Goal: Task Accomplishment & Management: Use online tool/utility

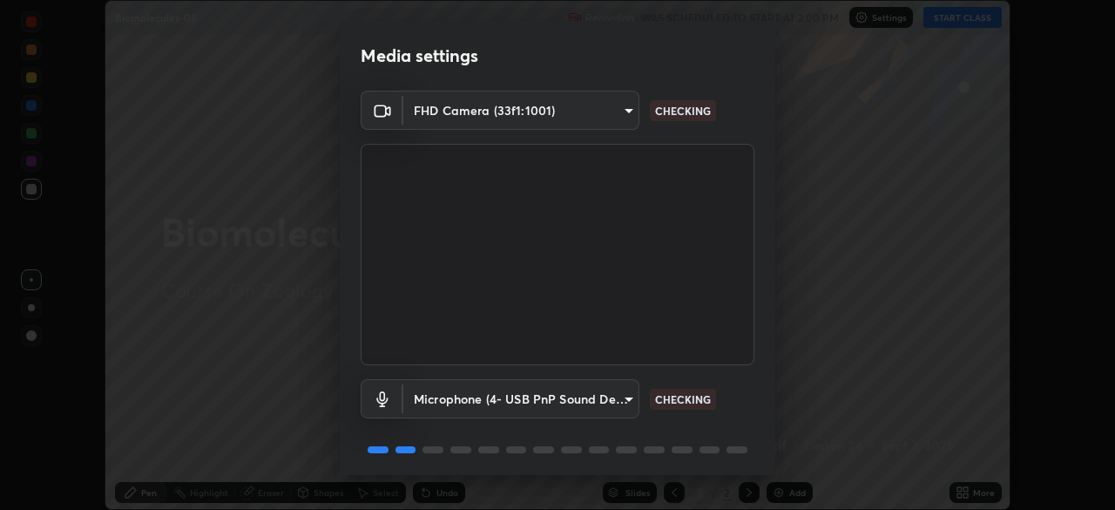
scroll to position [62, 0]
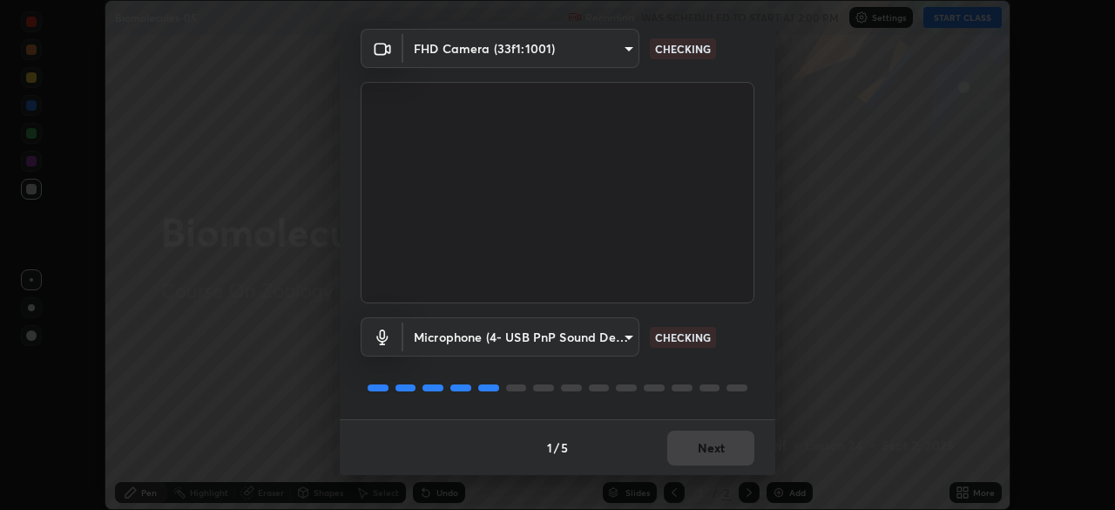
click at [704, 450] on div "1 / 5 Next" at bounding box center [558, 447] width 436 height 56
click at [711, 449] on div "1 / 5 Next" at bounding box center [558, 447] width 436 height 56
click at [719, 450] on div "1 / 5 Next" at bounding box center [558, 447] width 436 height 56
click at [720, 454] on div "1 / 5 Next" at bounding box center [558, 447] width 436 height 56
click at [722, 450] on div "1 / 5 Next" at bounding box center [558, 447] width 436 height 56
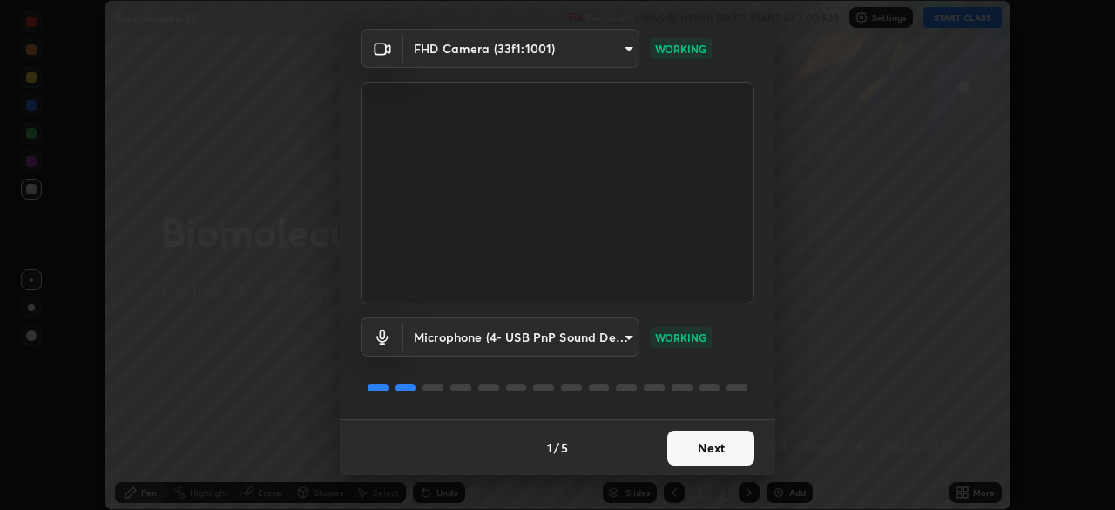
click at [709, 464] on button "Next" at bounding box center [710, 447] width 87 height 35
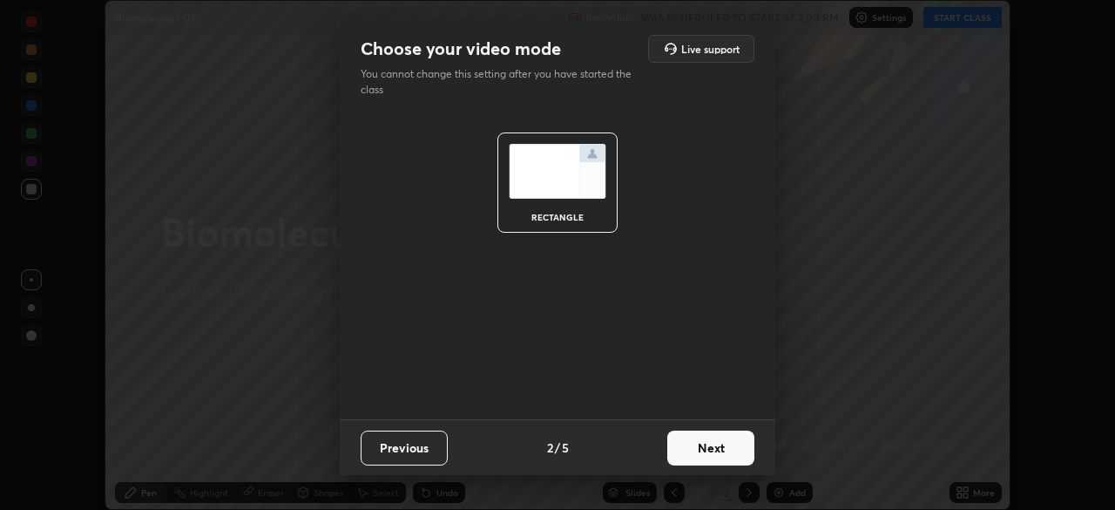
scroll to position [0, 0]
click at [712, 457] on button "Next" at bounding box center [710, 447] width 87 height 35
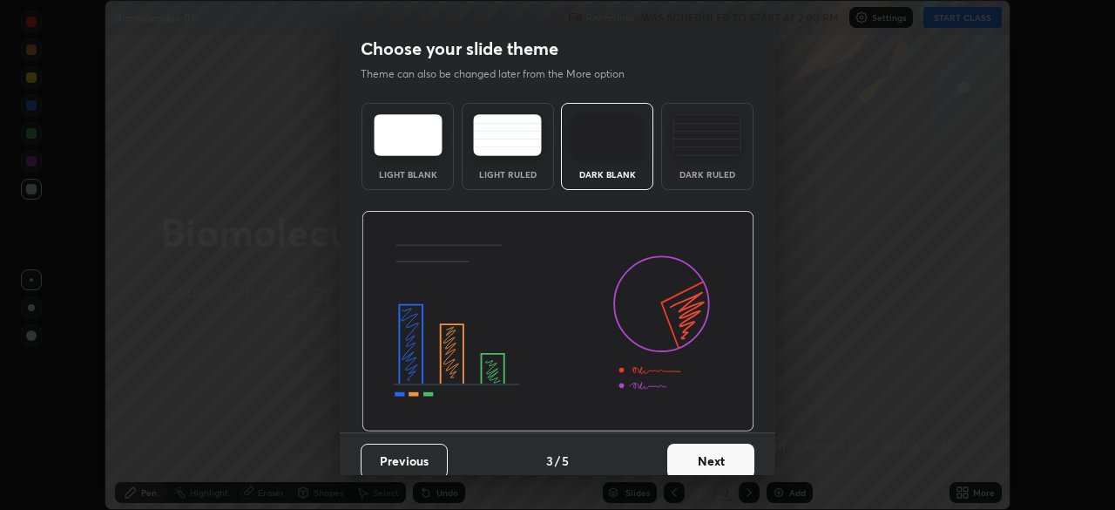
click at [721, 455] on button "Next" at bounding box center [710, 460] width 87 height 35
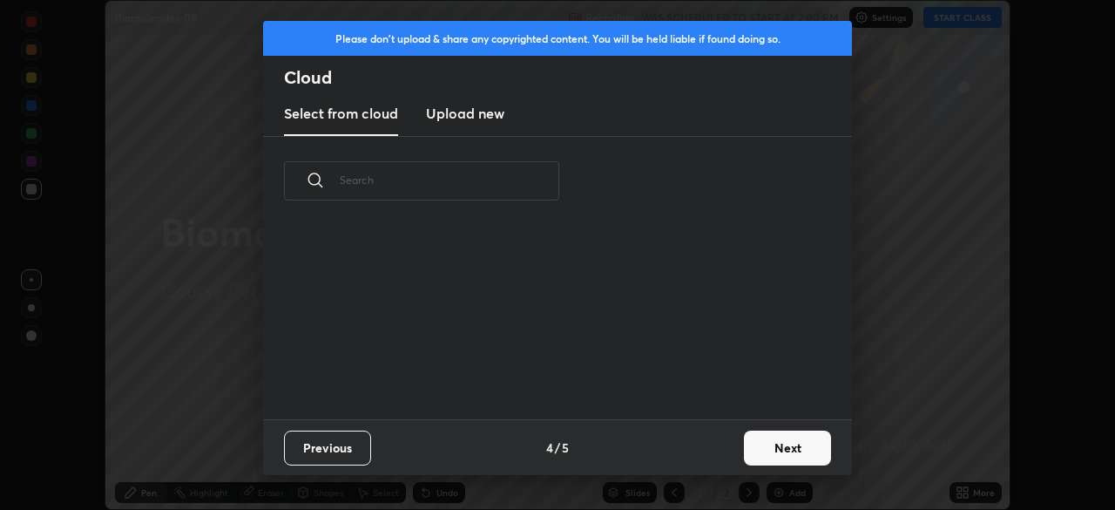
click at [783, 454] on button "Next" at bounding box center [787, 447] width 87 height 35
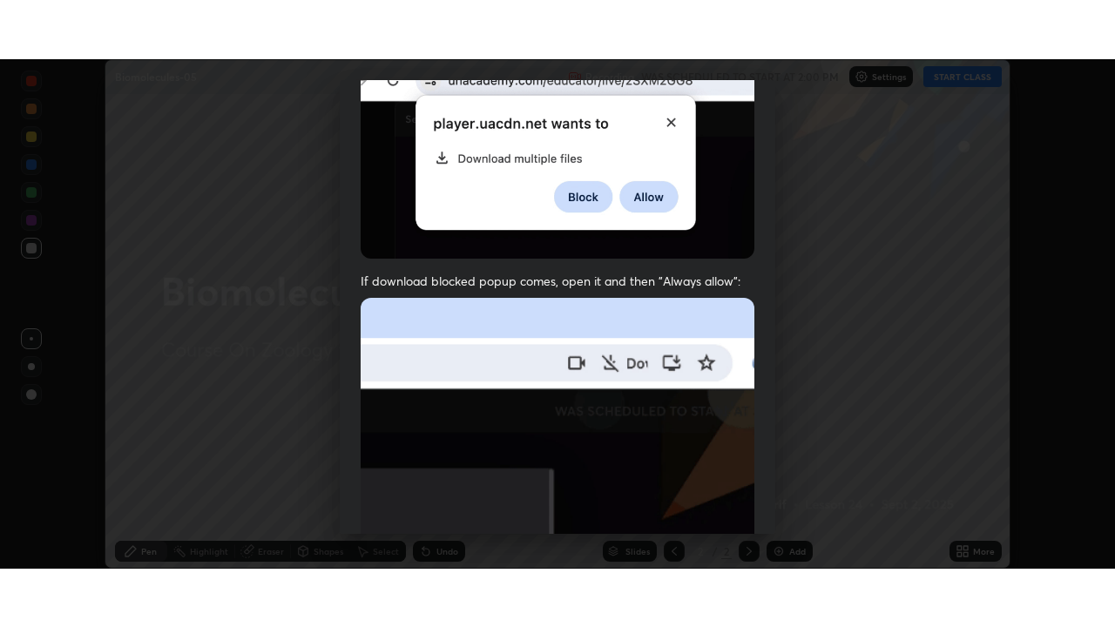
scroll to position [417, 0]
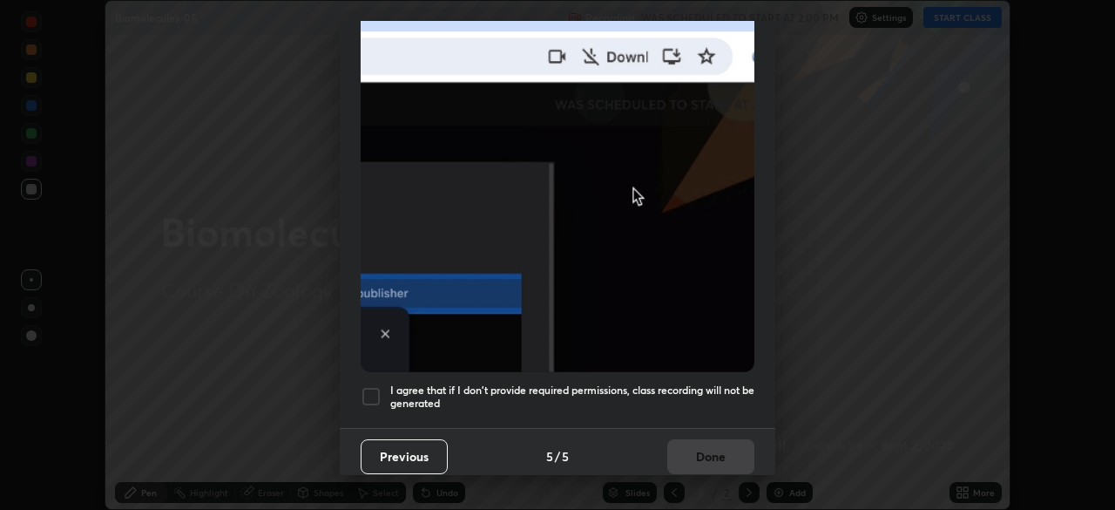
click at [659, 304] on img at bounding box center [558, 181] width 394 height 381
click at [662, 383] on h5 "I agree that if I don't provide required permissions, class recording will not …" at bounding box center [572, 396] width 364 height 27
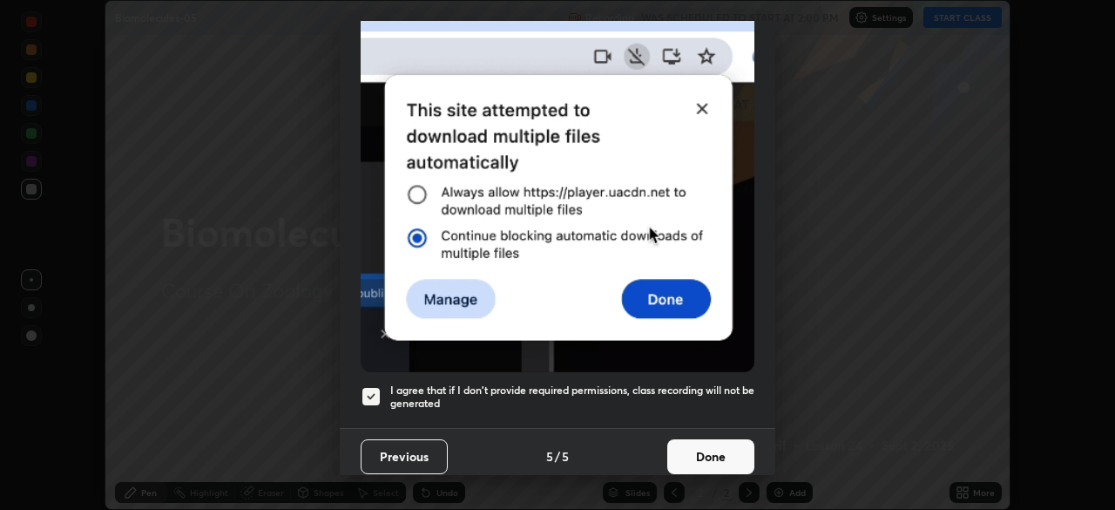
click at [684, 444] on button "Done" at bounding box center [710, 456] width 87 height 35
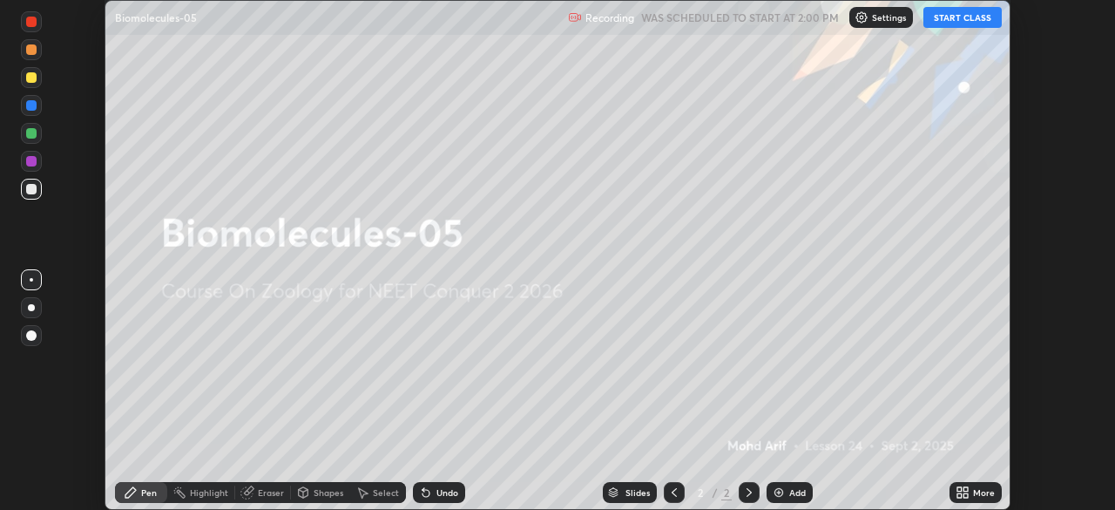
click at [984, 492] on div "More" at bounding box center [984, 492] width 22 height 9
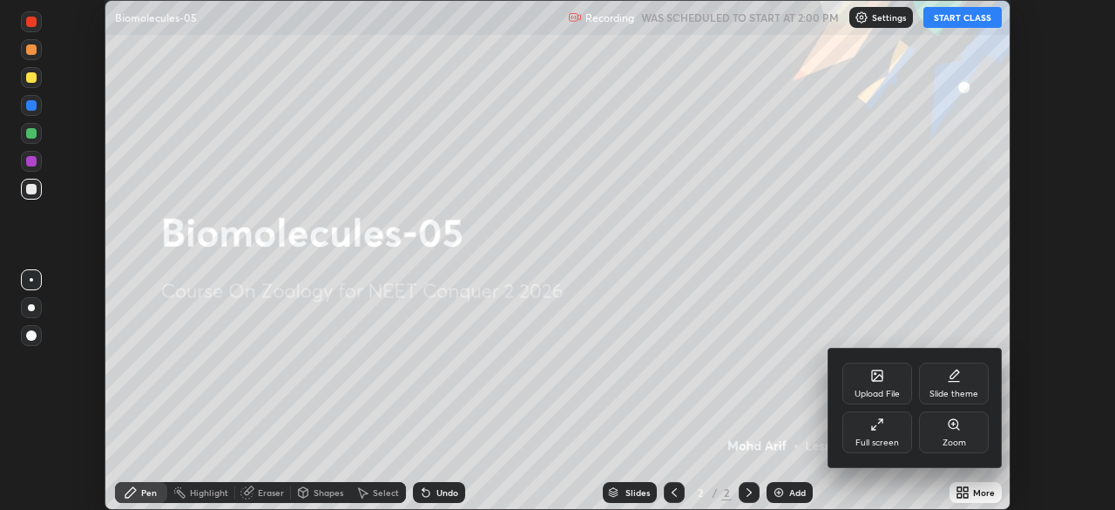
click at [892, 445] on div "Full screen" at bounding box center [878, 442] width 44 height 9
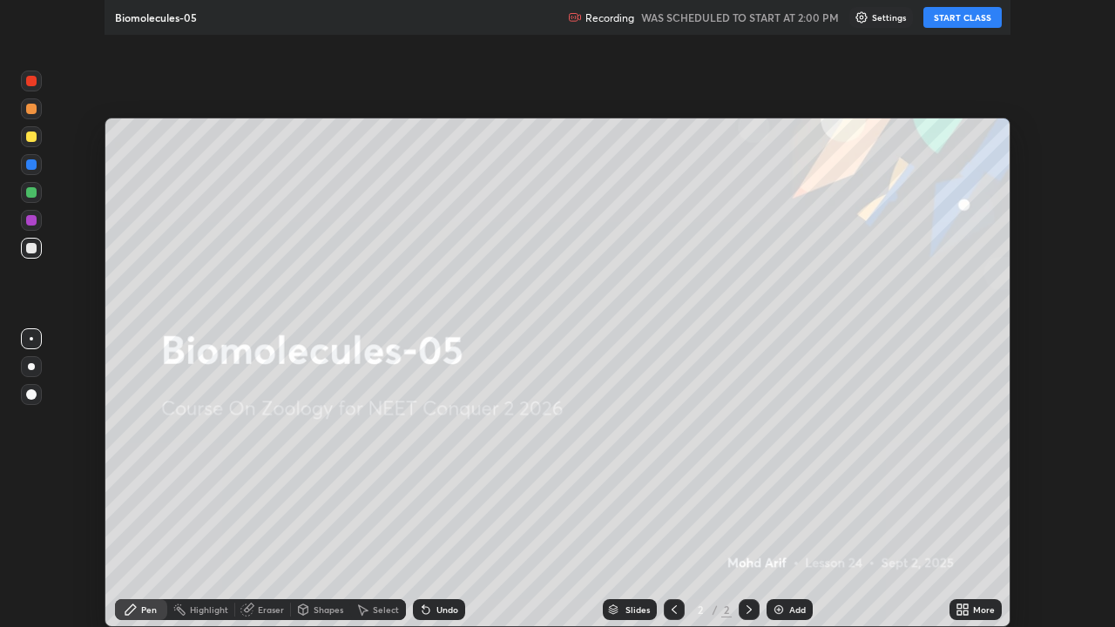
scroll to position [627, 1115]
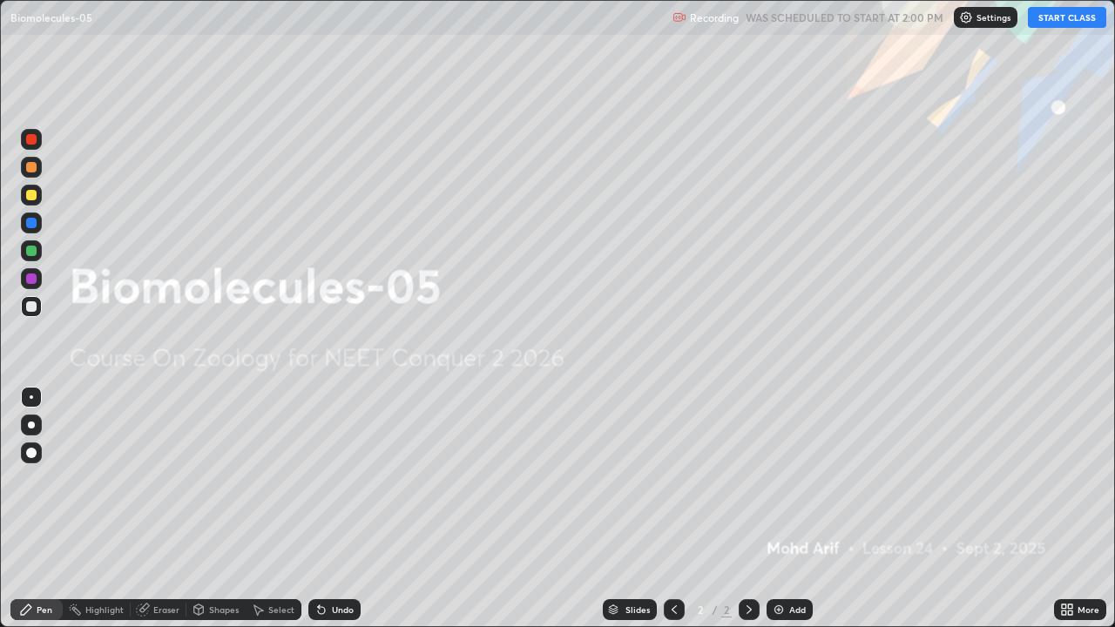
click at [1068, 22] on button "START CLASS" at bounding box center [1067, 17] width 78 height 21
click at [784, 509] on div "Add" at bounding box center [790, 609] width 46 height 21
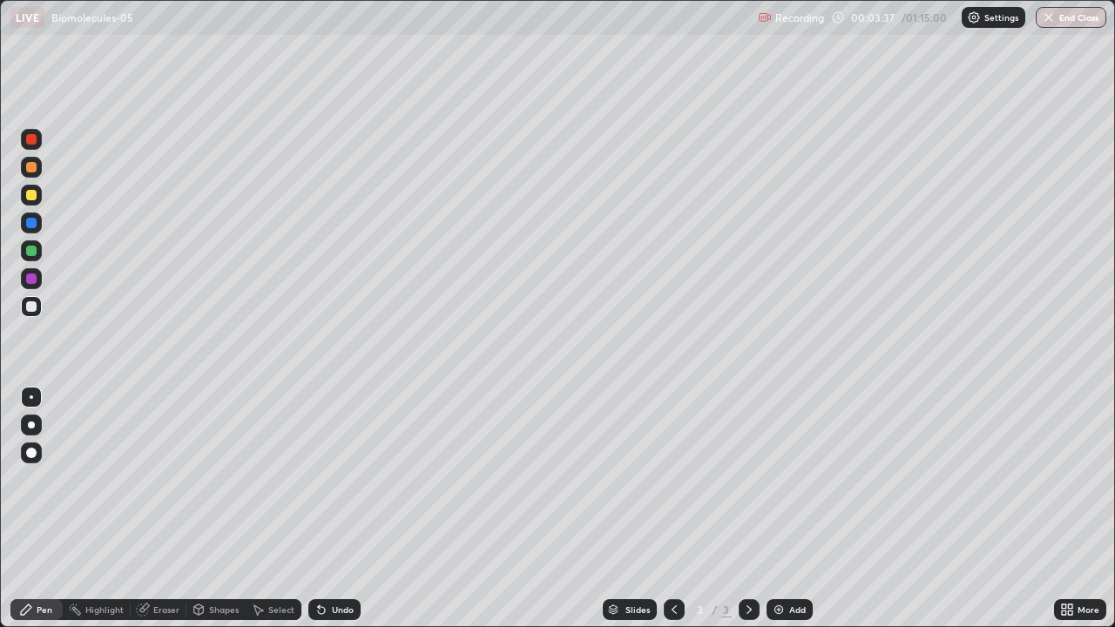
click at [36, 433] on div at bounding box center [31, 425] width 21 height 21
click at [38, 428] on div at bounding box center [31, 425] width 21 height 21
click at [33, 314] on div at bounding box center [31, 306] width 21 height 21
click at [36, 315] on div at bounding box center [31, 306] width 21 height 21
click at [31, 168] on div at bounding box center [31, 167] width 10 height 10
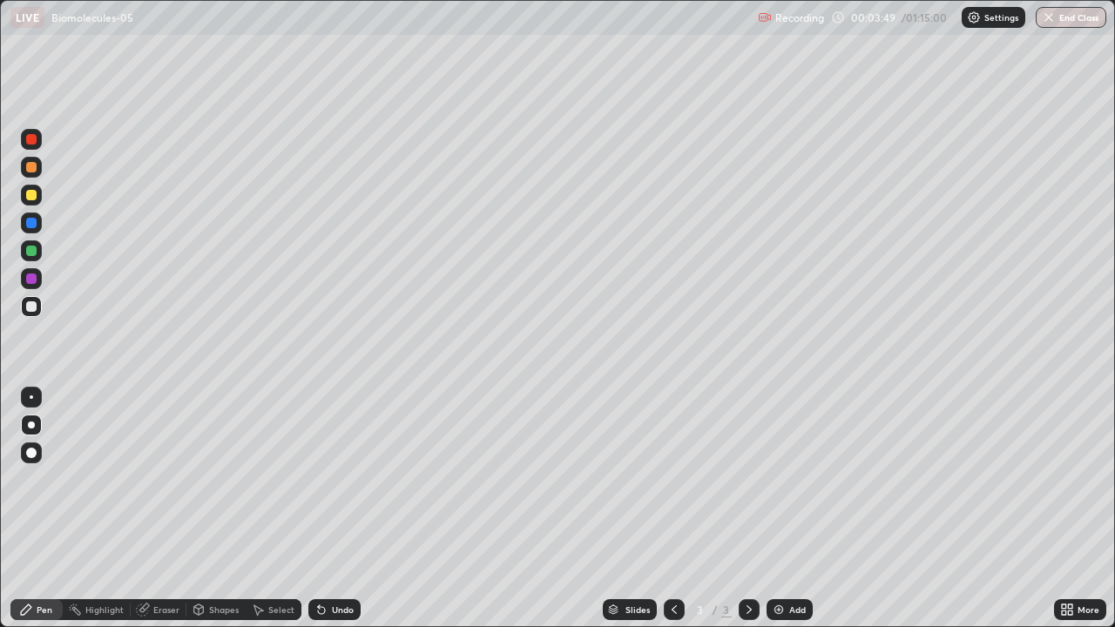
click at [31, 171] on div at bounding box center [31, 167] width 10 height 10
click at [31, 169] on div at bounding box center [31, 167] width 10 height 10
click at [343, 509] on div "Undo" at bounding box center [343, 610] width 22 height 9
click at [347, 509] on div "Undo" at bounding box center [343, 610] width 22 height 9
click at [342, 509] on div "Undo" at bounding box center [343, 610] width 22 height 9
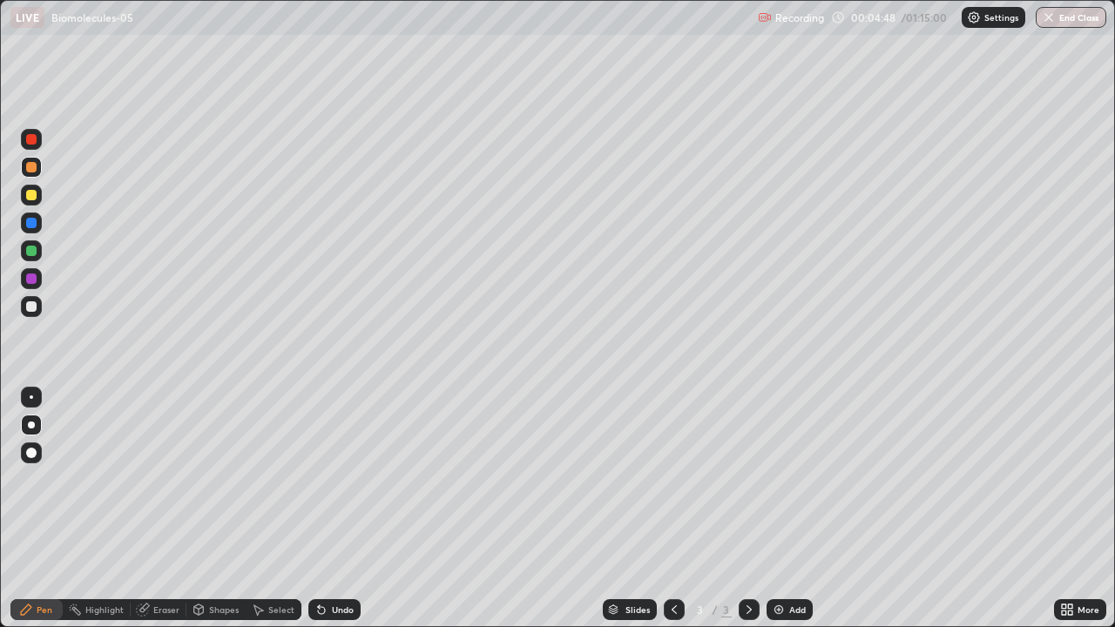
click at [31, 196] on div at bounding box center [31, 195] width 10 height 10
click at [32, 307] on div at bounding box center [31, 306] width 10 height 10
click at [32, 196] on div at bounding box center [31, 195] width 10 height 10
click at [31, 425] on div at bounding box center [31, 425] width 7 height 7
click at [38, 285] on div at bounding box center [31, 278] width 21 height 21
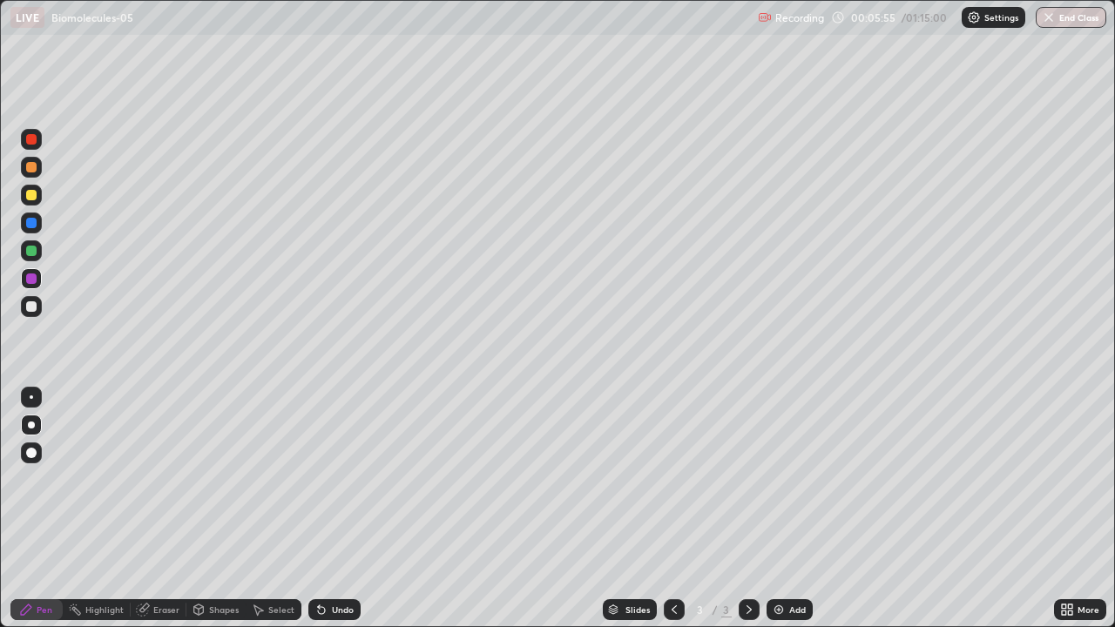
click at [36, 307] on div at bounding box center [31, 306] width 10 height 10
click at [153, 509] on div "Eraser" at bounding box center [166, 610] width 26 height 9
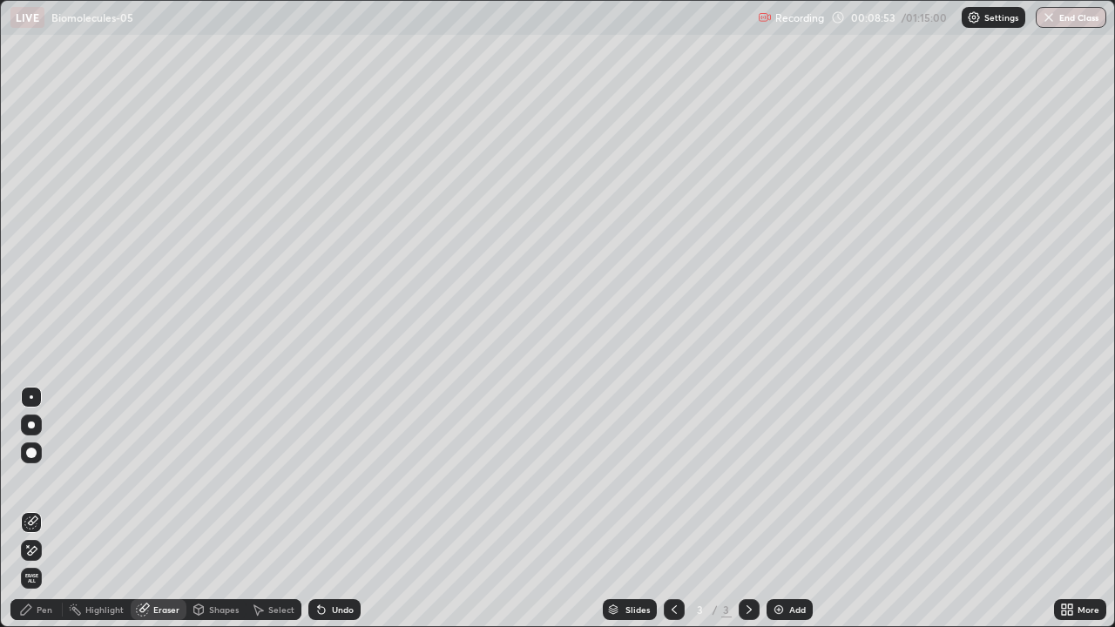
click at [33, 509] on icon at bounding box center [31, 551] width 14 height 15
click at [42, 509] on div "Pen" at bounding box center [36, 609] width 52 height 21
click at [40, 509] on div "Pen" at bounding box center [36, 609] width 52 height 21
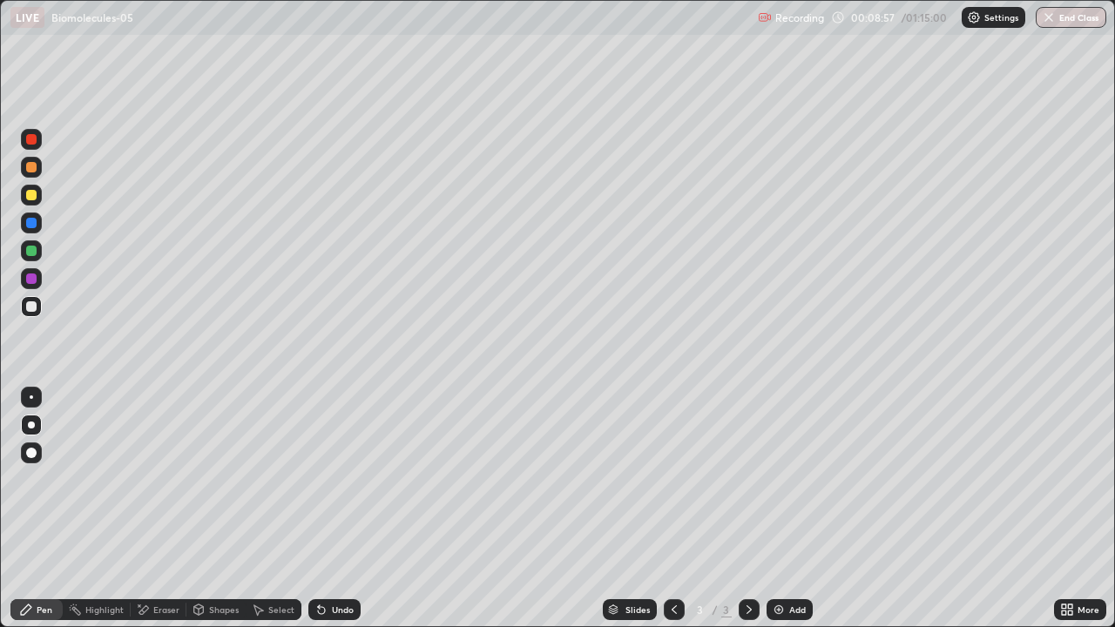
click at [44, 509] on div "Pen" at bounding box center [45, 610] width 16 height 9
click at [776, 509] on img at bounding box center [779, 610] width 14 height 14
click at [31, 425] on div at bounding box center [31, 425] width 7 height 7
click at [33, 199] on div at bounding box center [31, 195] width 10 height 10
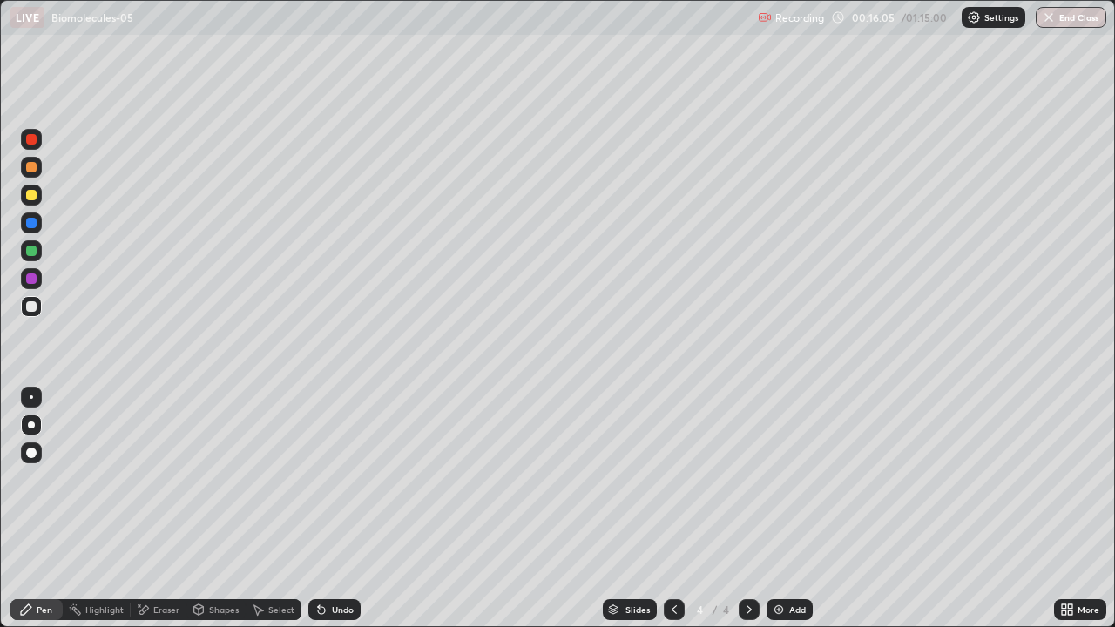
click at [31, 198] on div at bounding box center [31, 195] width 10 height 10
click at [32, 226] on div at bounding box center [31, 223] width 10 height 10
click at [32, 278] on div at bounding box center [31, 279] width 10 height 10
click at [337, 509] on div "Undo" at bounding box center [343, 610] width 22 height 9
click at [31, 433] on div at bounding box center [31, 425] width 21 height 21
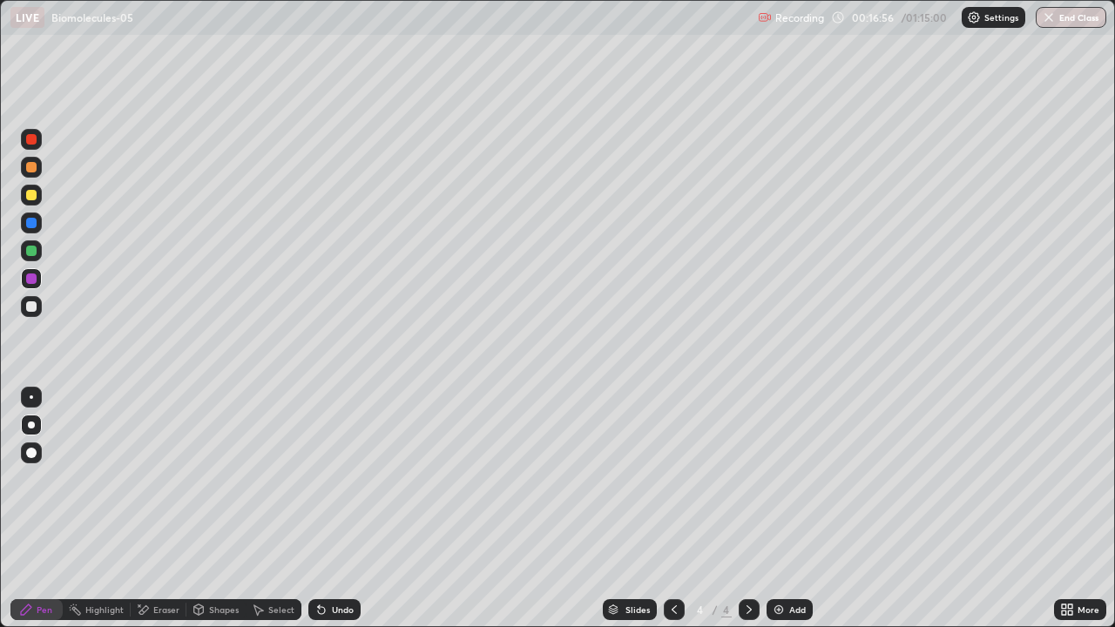
click at [31, 196] on div at bounding box center [31, 195] width 10 height 10
click at [32, 307] on div at bounding box center [31, 306] width 10 height 10
click at [31, 230] on div at bounding box center [31, 223] width 21 height 21
click at [32, 308] on div at bounding box center [31, 306] width 10 height 10
click at [343, 509] on div "Undo" at bounding box center [343, 610] width 22 height 9
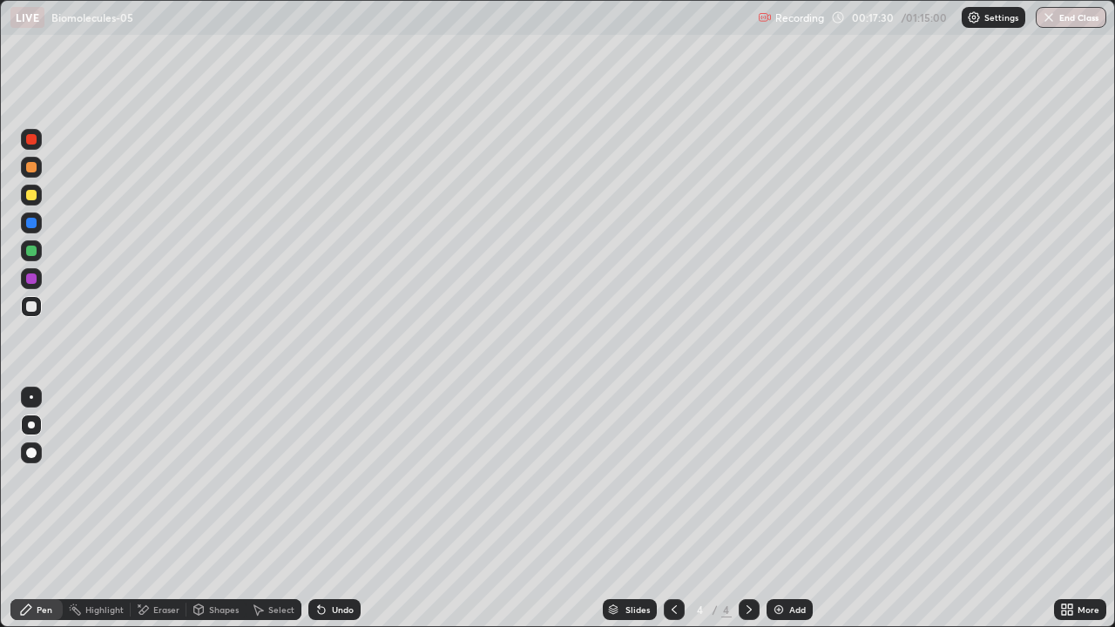
click at [347, 509] on div "Undo" at bounding box center [334, 609] width 52 height 21
click at [343, 509] on div "Undo" at bounding box center [343, 610] width 22 height 9
click at [31, 279] on div at bounding box center [31, 279] width 10 height 10
click at [39, 308] on div at bounding box center [31, 306] width 21 height 21
click at [31, 397] on div at bounding box center [31, 397] width 3 height 3
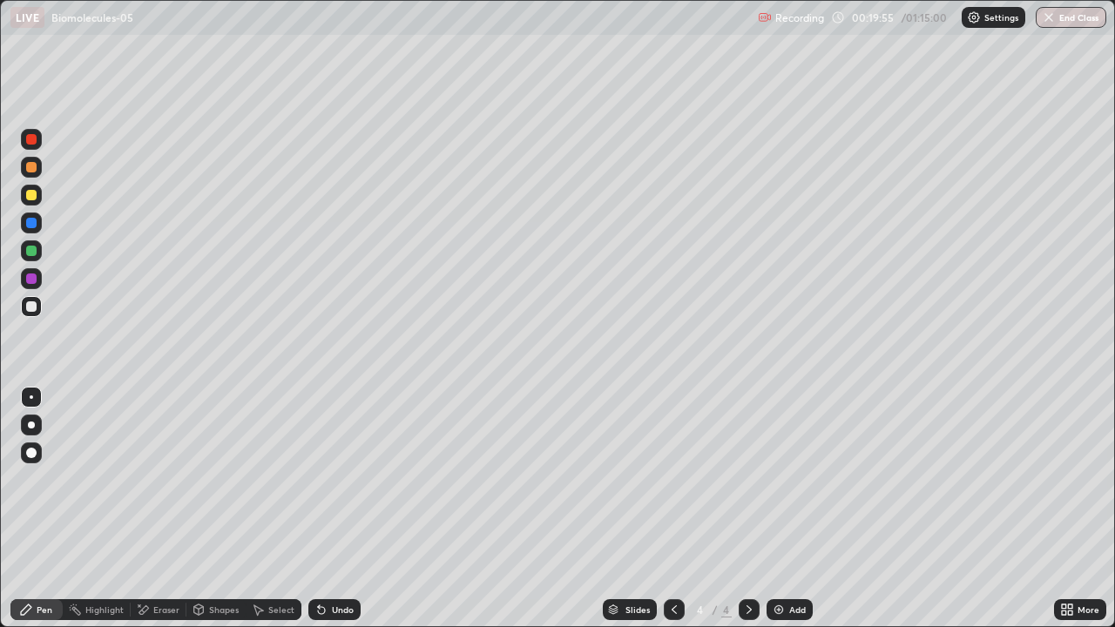
click at [31, 196] on div at bounding box center [31, 195] width 10 height 10
click at [34, 223] on div at bounding box center [31, 223] width 10 height 10
click at [165, 509] on div "Eraser" at bounding box center [166, 610] width 26 height 9
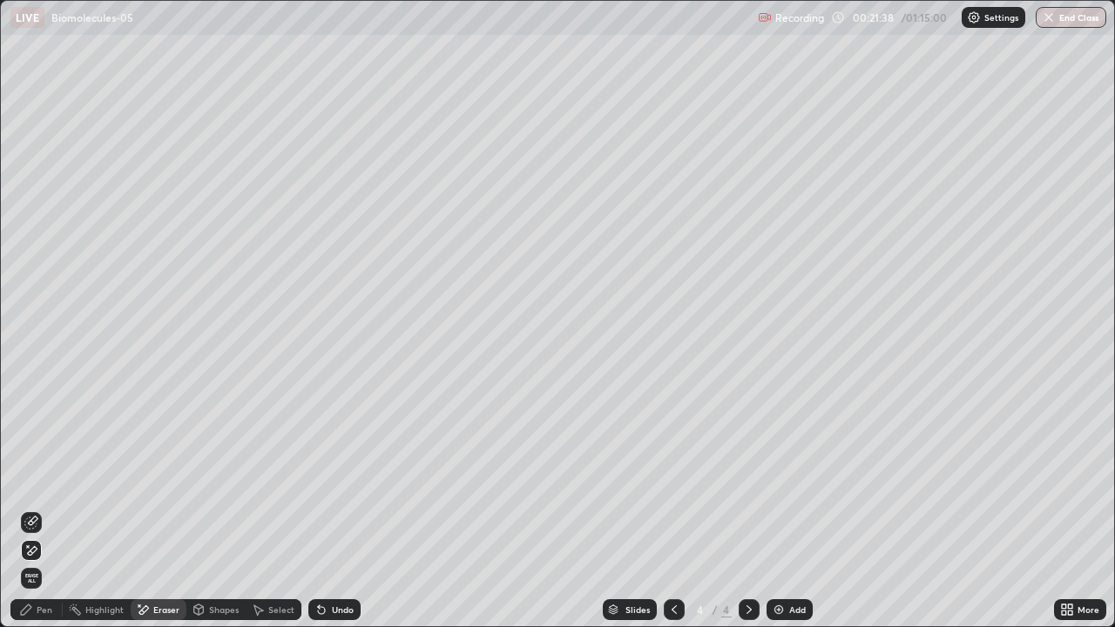
click at [31, 509] on icon at bounding box center [31, 523] width 14 height 14
click at [30, 509] on icon at bounding box center [33, 550] width 10 height 9
click at [45, 509] on div "Pen" at bounding box center [45, 610] width 16 height 9
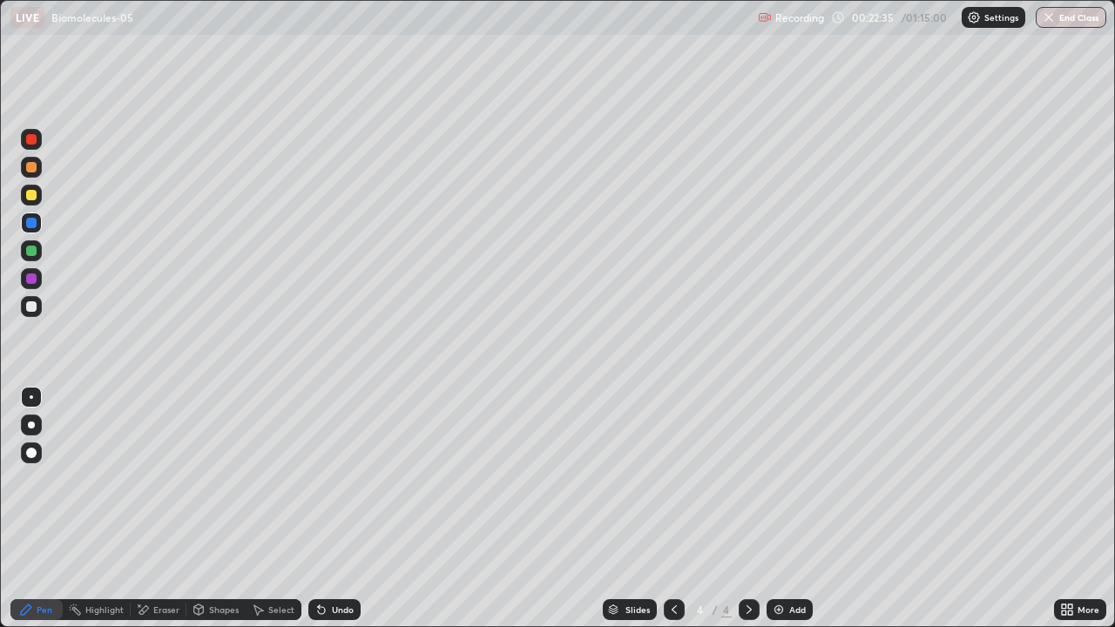
click at [32, 307] on div at bounding box center [31, 306] width 10 height 10
click at [33, 450] on div at bounding box center [31, 453] width 10 height 10
click at [30, 202] on div at bounding box center [31, 195] width 21 height 21
click at [30, 396] on div at bounding box center [31, 397] width 3 height 3
click at [31, 288] on div at bounding box center [31, 278] width 21 height 21
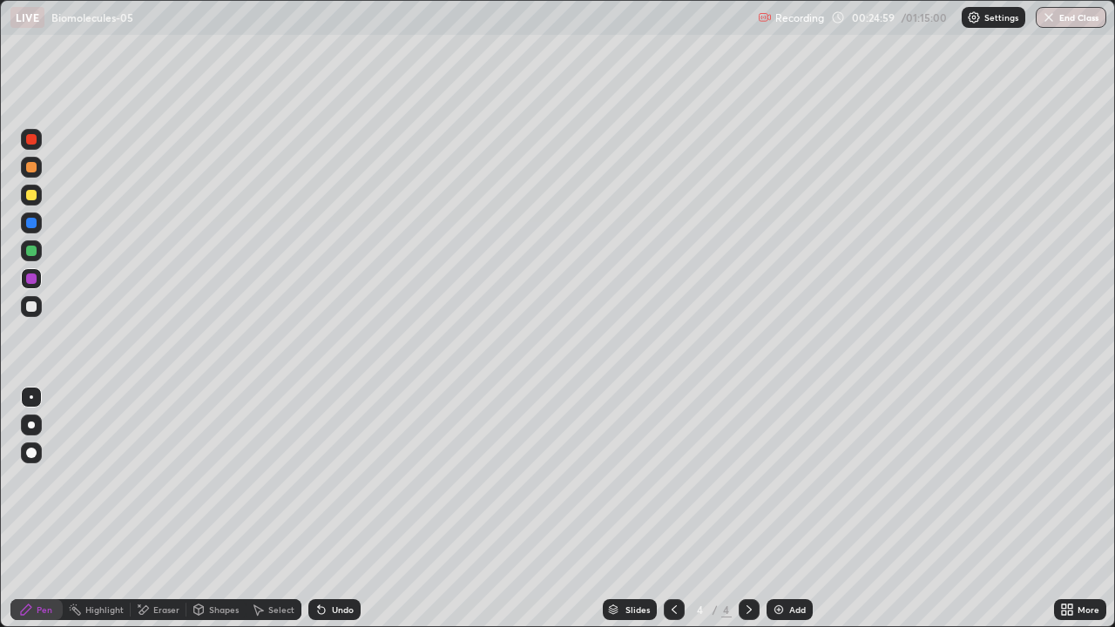
click at [31, 397] on div at bounding box center [31, 397] width 3 height 3
click at [335, 509] on div "Undo" at bounding box center [343, 610] width 22 height 9
click at [336, 509] on div "Undo" at bounding box center [343, 610] width 22 height 9
click at [337, 509] on div "Undo" at bounding box center [343, 610] width 22 height 9
click at [335, 509] on div "Undo" at bounding box center [343, 610] width 22 height 9
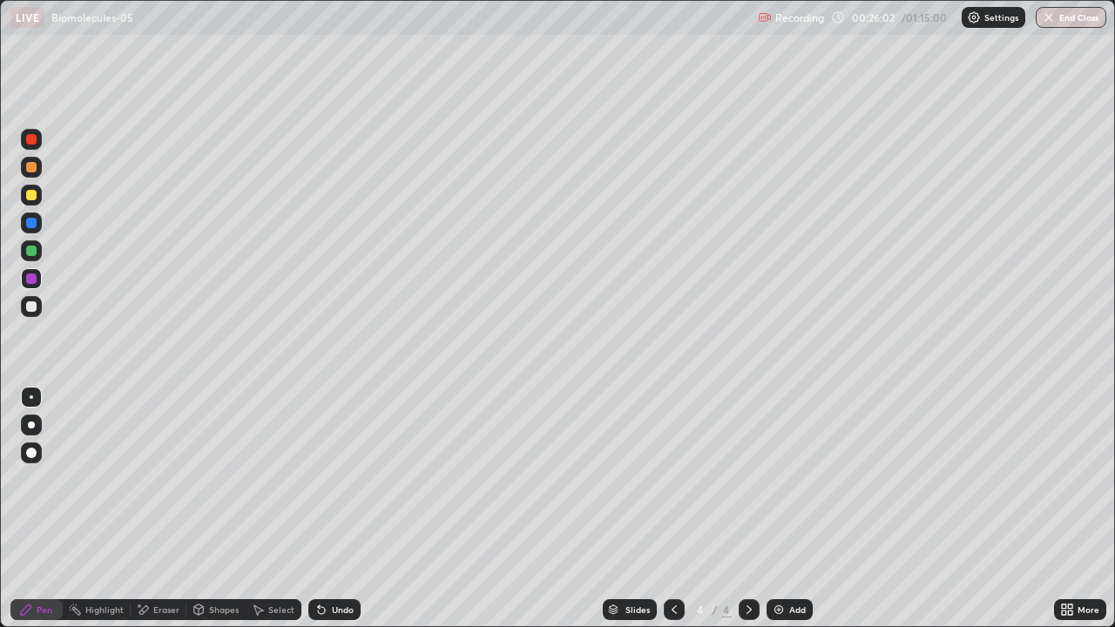
click at [336, 509] on div "Undo" at bounding box center [343, 610] width 22 height 9
click at [324, 509] on icon at bounding box center [322, 610] width 14 height 14
click at [789, 509] on div "Add" at bounding box center [790, 609] width 46 height 21
click at [32, 425] on div at bounding box center [31, 425] width 7 height 7
click at [31, 425] on div at bounding box center [31, 425] width 7 height 7
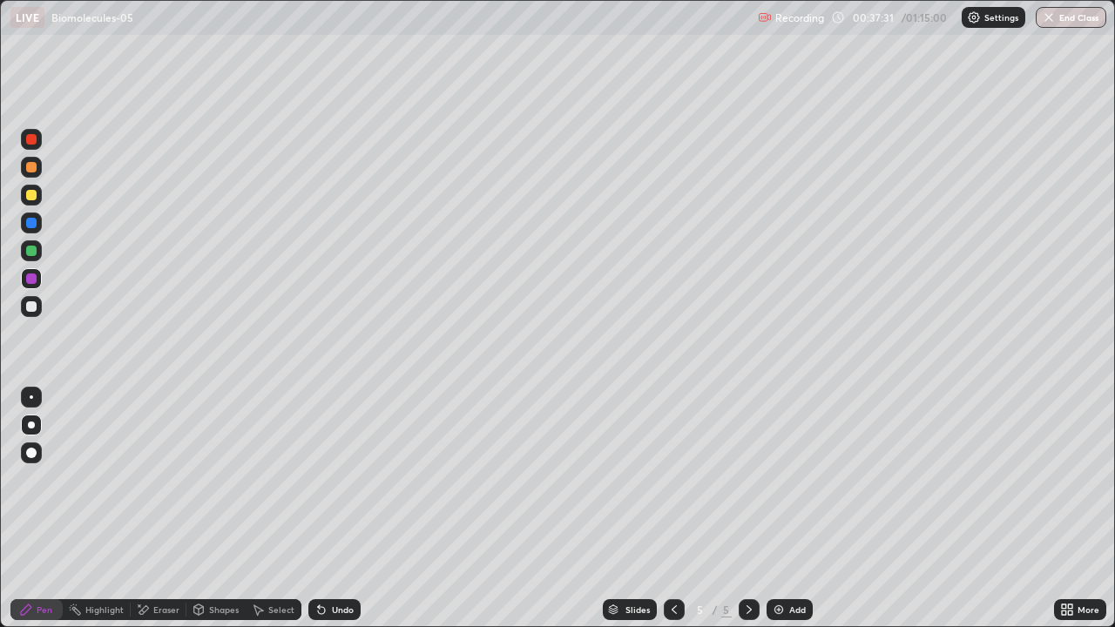
click at [31, 425] on div at bounding box center [31, 425] width 7 height 7
click at [34, 175] on div at bounding box center [31, 167] width 21 height 21
click at [31, 173] on div at bounding box center [31, 167] width 21 height 21
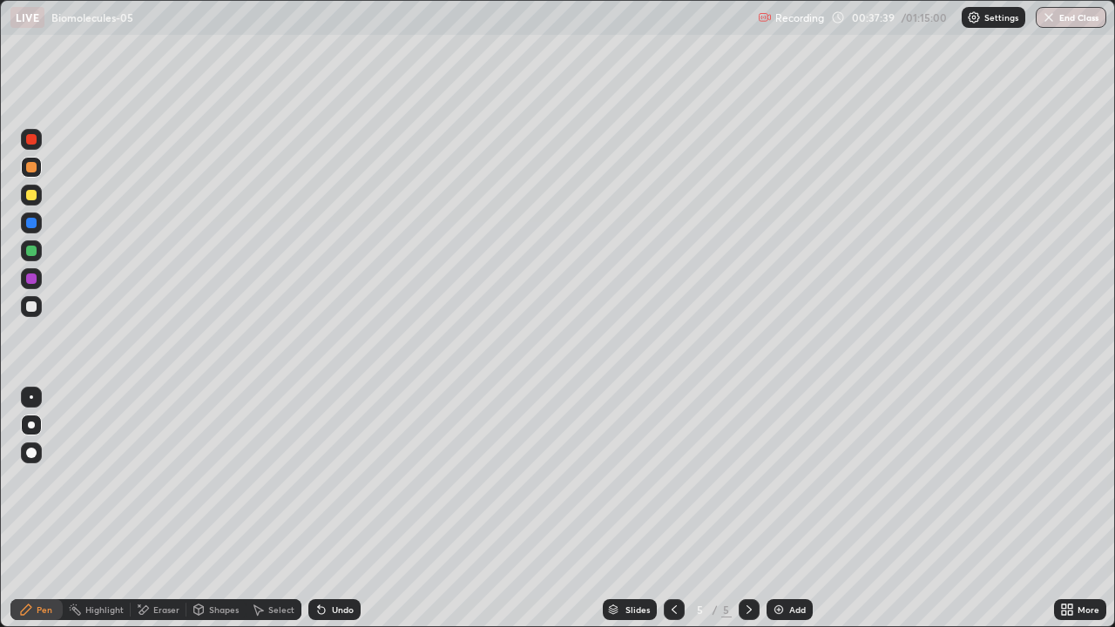
click at [30, 172] on div at bounding box center [31, 167] width 10 height 10
click at [33, 308] on div at bounding box center [31, 306] width 10 height 10
click at [32, 308] on div at bounding box center [31, 306] width 10 height 10
click at [28, 425] on div at bounding box center [31, 425] width 7 height 7
click at [31, 428] on div at bounding box center [31, 425] width 7 height 7
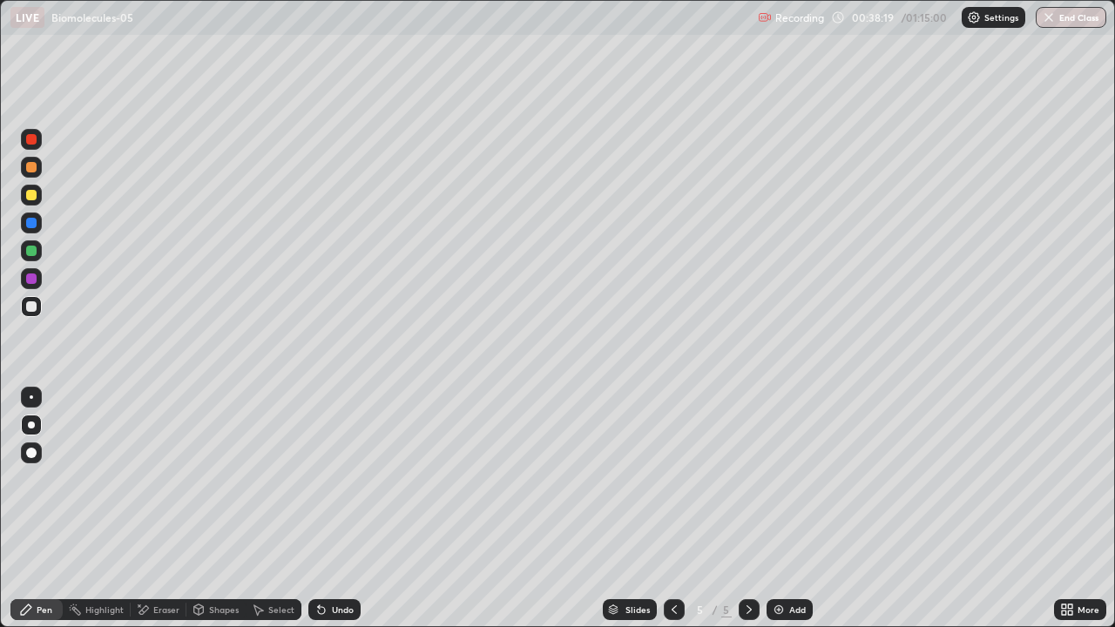
click at [35, 197] on div at bounding box center [31, 195] width 10 height 10
click at [32, 195] on div at bounding box center [31, 195] width 10 height 10
click at [29, 303] on div at bounding box center [31, 306] width 10 height 10
click at [31, 196] on div at bounding box center [31, 195] width 10 height 10
click at [31, 308] on div at bounding box center [31, 306] width 10 height 10
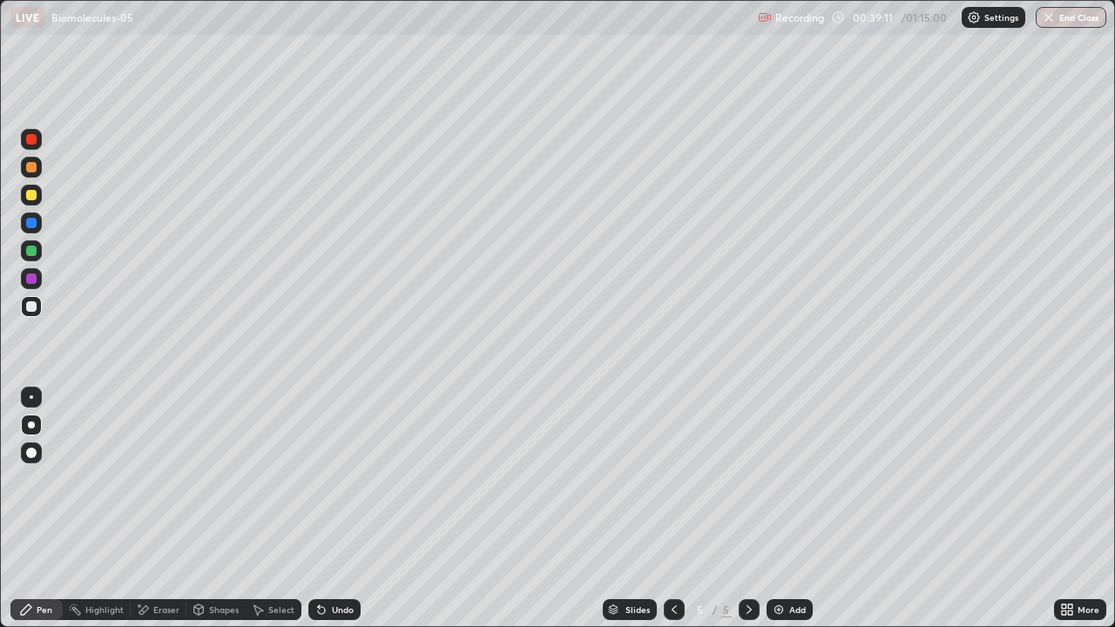
click at [347, 509] on div "Undo" at bounding box center [343, 610] width 22 height 9
click at [37, 314] on div at bounding box center [31, 306] width 21 height 21
click at [34, 197] on div at bounding box center [31, 195] width 10 height 10
click at [31, 280] on div at bounding box center [31, 279] width 10 height 10
click at [35, 315] on div at bounding box center [31, 306] width 21 height 21
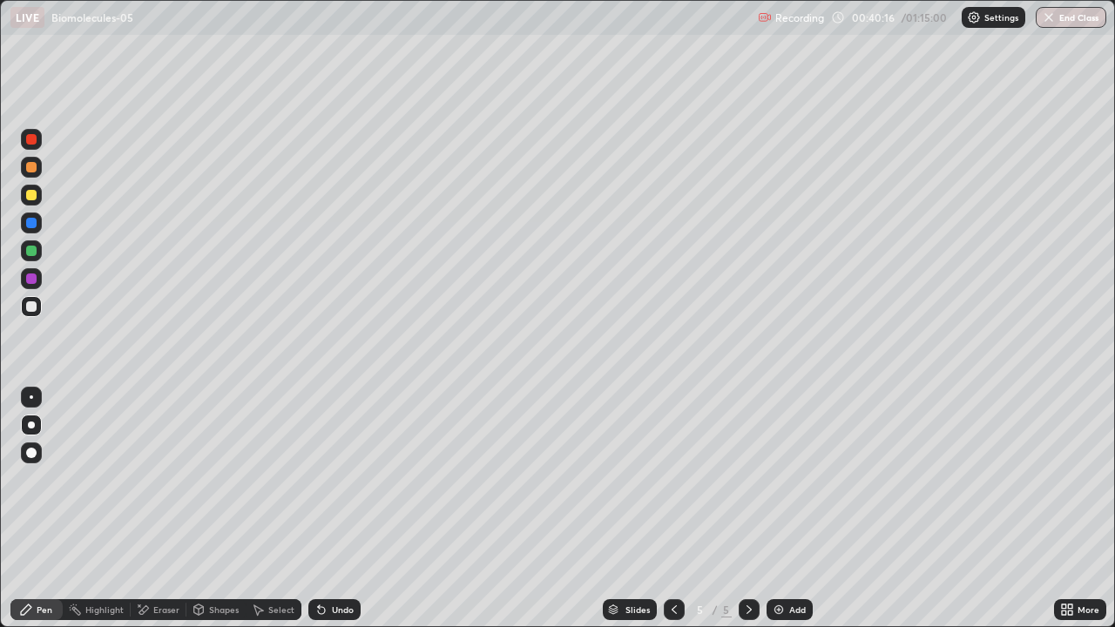
click at [30, 222] on div at bounding box center [31, 223] width 10 height 10
click at [26, 192] on div at bounding box center [31, 195] width 10 height 10
click at [34, 304] on div at bounding box center [31, 306] width 10 height 10
click at [31, 196] on div at bounding box center [31, 195] width 10 height 10
click at [30, 306] on div at bounding box center [31, 306] width 10 height 10
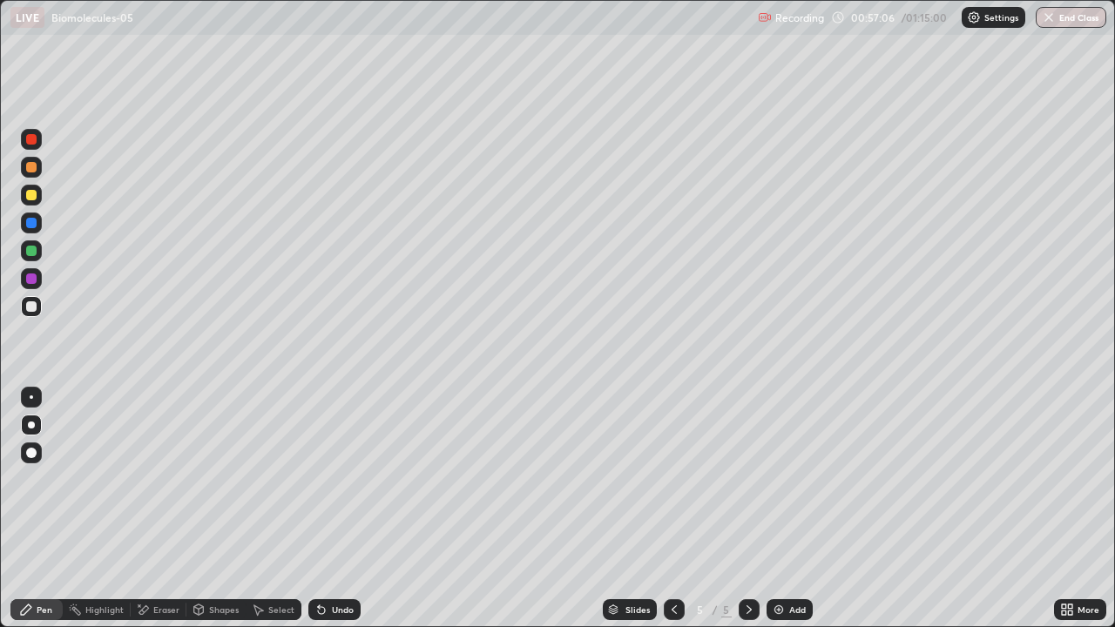
click at [787, 509] on div "Add" at bounding box center [790, 609] width 46 height 21
click at [34, 310] on div at bounding box center [31, 306] width 10 height 10
click at [33, 308] on div at bounding box center [31, 306] width 10 height 10
click at [34, 423] on div at bounding box center [31, 425] width 7 height 7
click at [32, 423] on div at bounding box center [31, 425] width 7 height 7
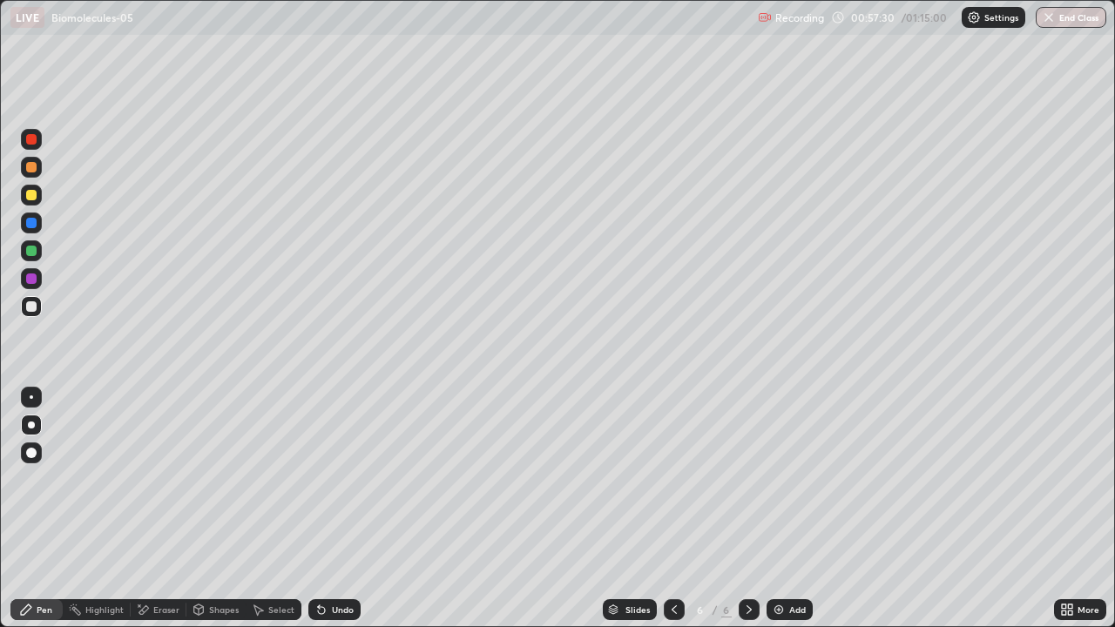
click at [342, 509] on div "Undo" at bounding box center [334, 609] width 52 height 21
click at [340, 509] on div "Undo" at bounding box center [343, 610] width 22 height 9
click at [30, 172] on div at bounding box center [31, 167] width 10 height 10
click at [26, 443] on div at bounding box center [31, 453] width 21 height 21
click at [32, 166] on div at bounding box center [31, 167] width 10 height 10
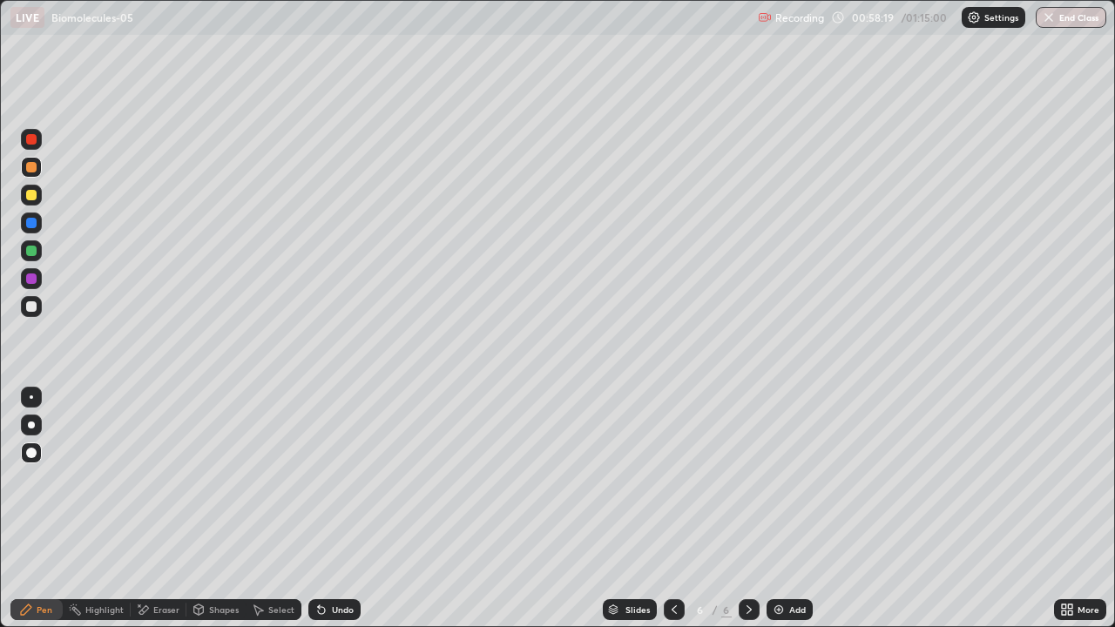
click at [31, 425] on div at bounding box center [31, 425] width 7 height 7
click at [30, 250] on div at bounding box center [31, 251] width 10 height 10
click at [31, 308] on div at bounding box center [31, 306] width 10 height 10
click at [31, 281] on div at bounding box center [31, 279] width 10 height 10
click at [32, 258] on div at bounding box center [31, 250] width 21 height 21
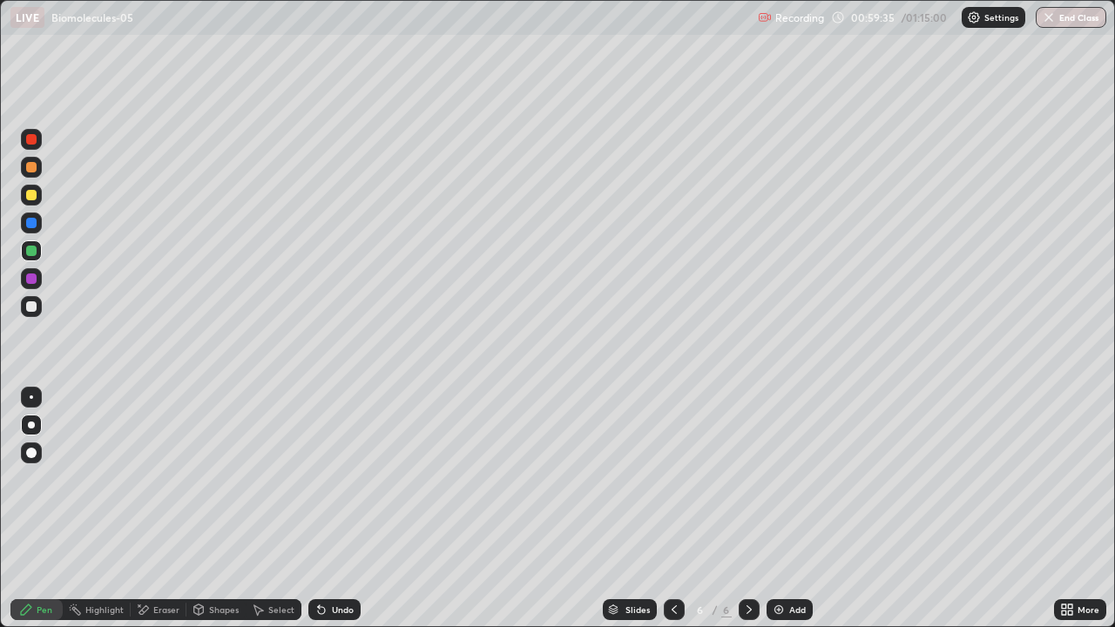
click at [30, 203] on div at bounding box center [31, 195] width 21 height 21
click at [1070, 14] on button "End Class" at bounding box center [1071, 17] width 71 height 21
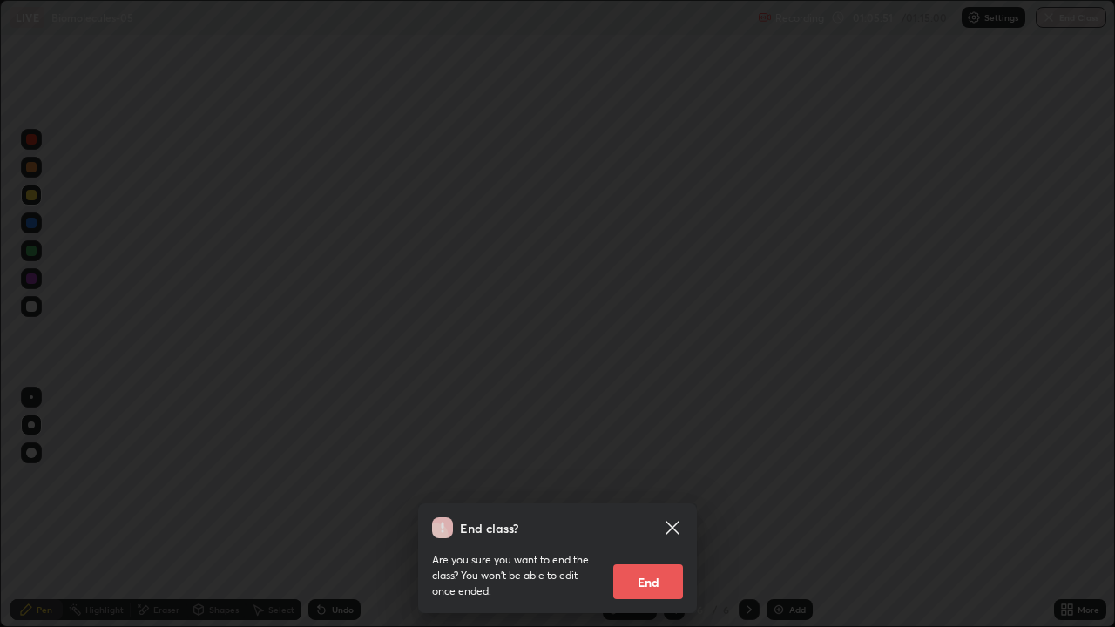
click at [654, 509] on button "End" at bounding box center [648, 582] width 70 height 35
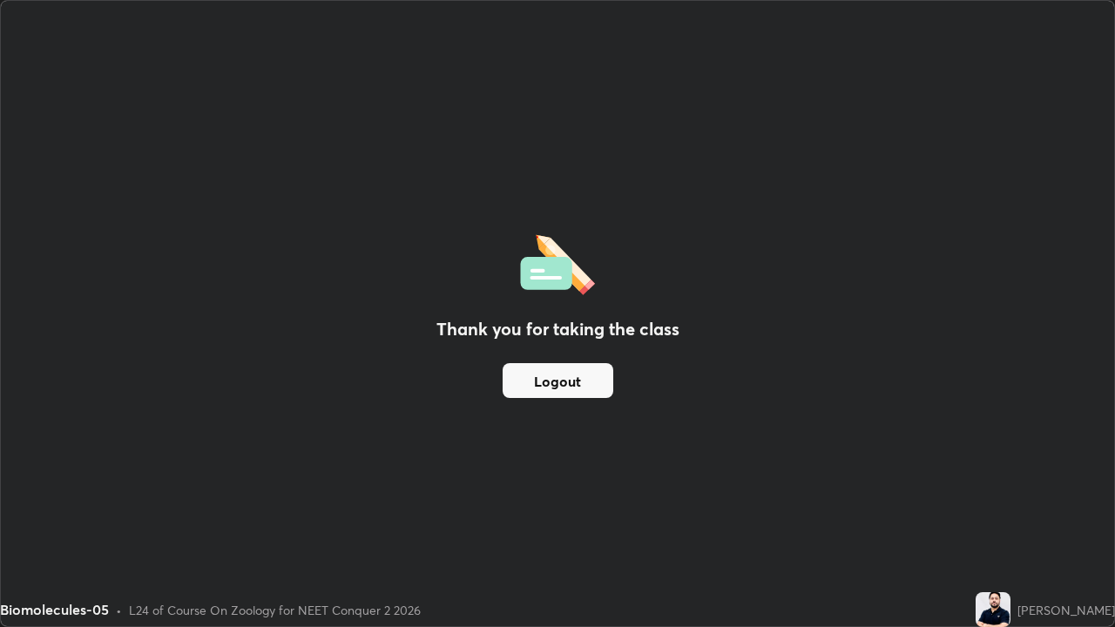
click at [573, 373] on button "Logout" at bounding box center [558, 380] width 111 height 35
click at [580, 377] on button "Logout" at bounding box center [558, 380] width 111 height 35
